Goal: Information Seeking & Learning: Learn about a topic

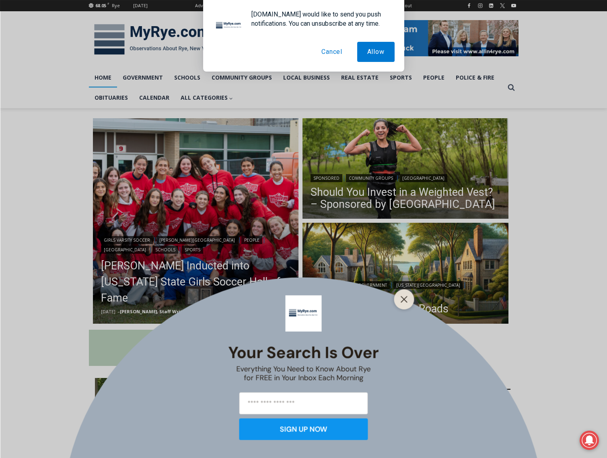
scroll to position [108, 0]
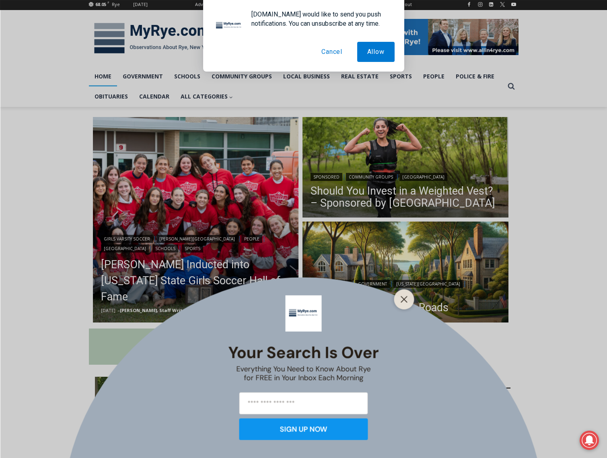
click at [334, 52] on button "Cancel" at bounding box center [331, 52] width 41 height 20
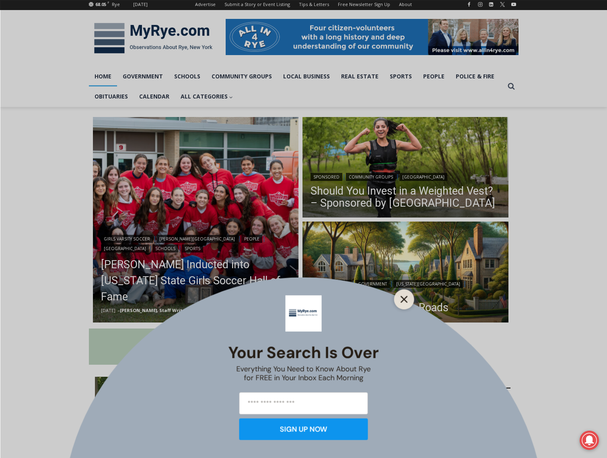
click at [403, 298] on line "Close" at bounding box center [404, 299] width 6 height 6
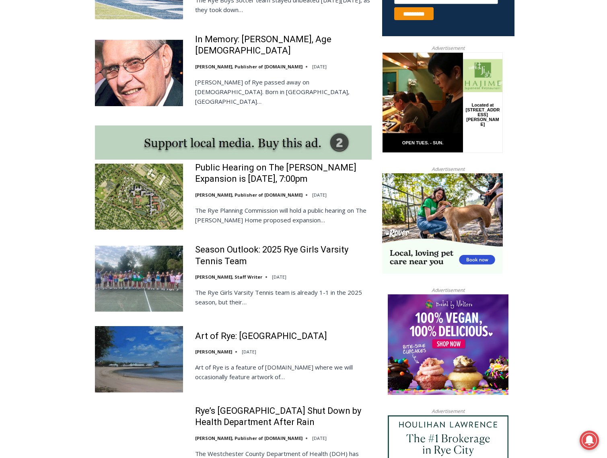
scroll to position [606, 0]
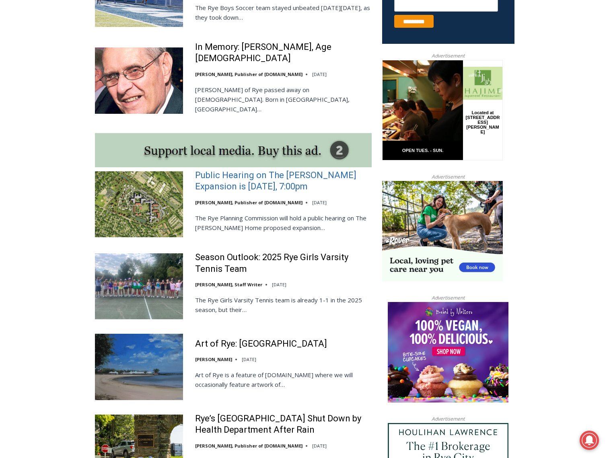
click at [233, 170] on link "Public Hearing on The [PERSON_NAME] Expansion is [DATE], 7:00pm" at bounding box center [283, 181] width 177 height 23
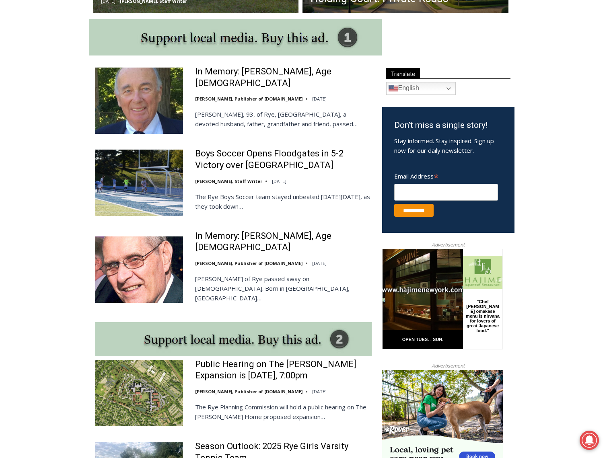
scroll to position [68, 0]
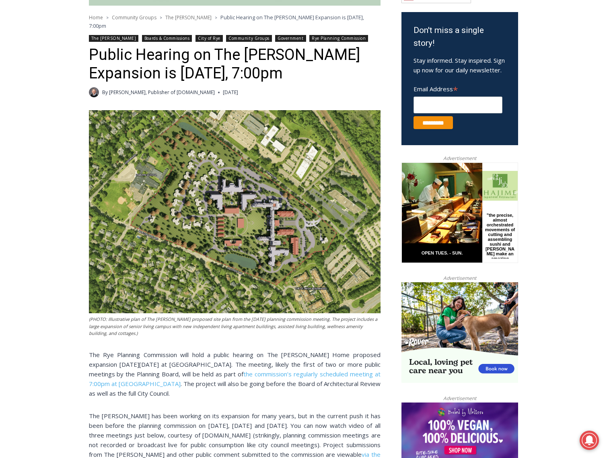
scroll to position [265, 0]
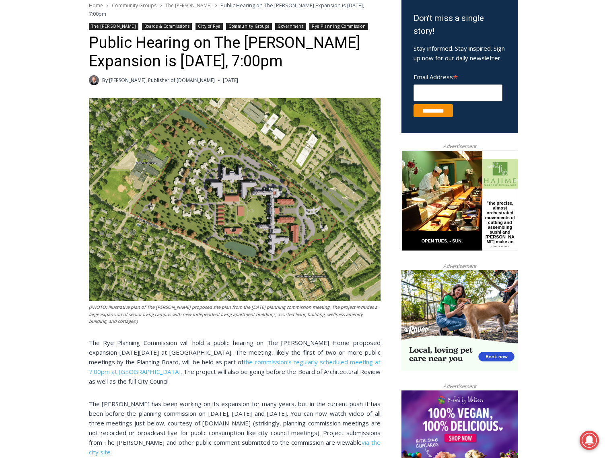
click at [231, 191] on img at bounding box center [235, 199] width 292 height 203
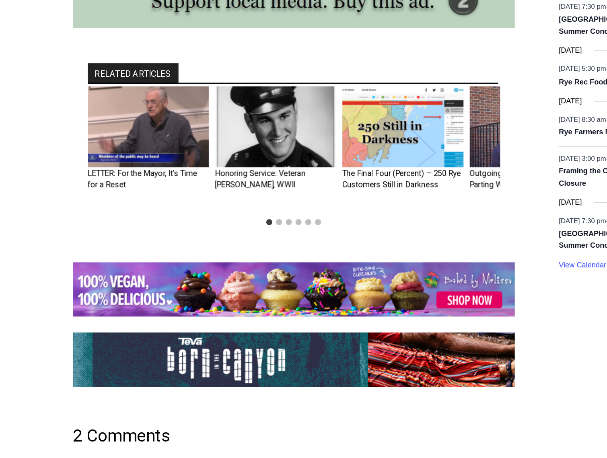
scroll to position [1072, 0]
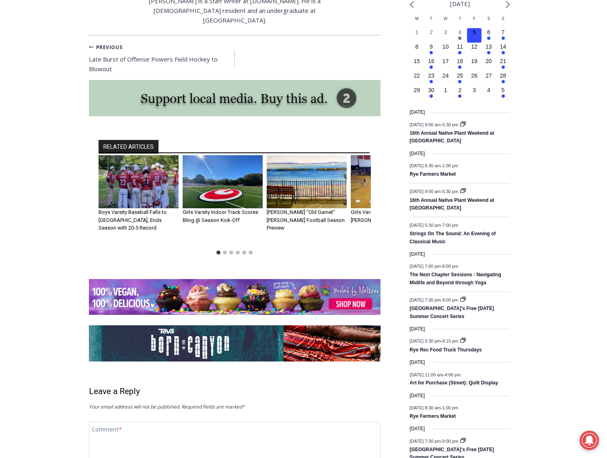
scroll to position [932, 0]
